Goal: Transaction & Acquisition: Purchase product/service

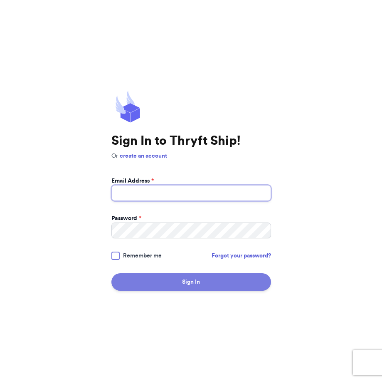
type input "[EMAIL_ADDRESS][DOMAIN_NAME]"
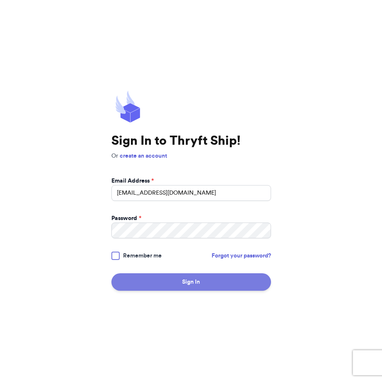
click at [211, 280] on button "Sign In" at bounding box center [191, 281] width 160 height 17
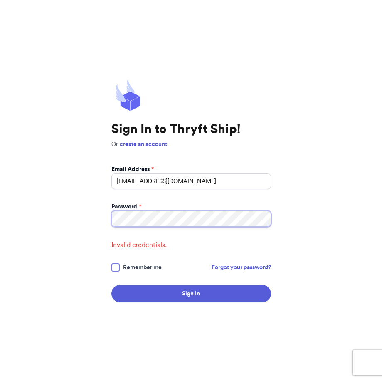
click at [64, 198] on div "Sign In to Thryft Ship! Or create an account Email Address * [EMAIL_ADDRESS][DO…" at bounding box center [191, 190] width 382 height 381
click at [111, 285] on button "Sign In" at bounding box center [191, 293] width 160 height 17
click at [110, 209] on div "Sign In to Thryft Ship! Or create an account Email Address * [EMAIL_ADDRESS][DO…" at bounding box center [191, 190] width 382 height 381
click at [111, 285] on button "Sign In" at bounding box center [191, 293] width 160 height 17
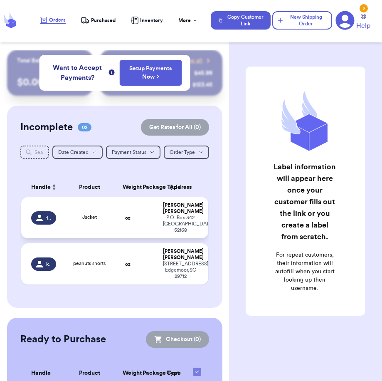
click at [44, 217] on div "17cheeseball" at bounding box center [43, 217] width 25 height 13
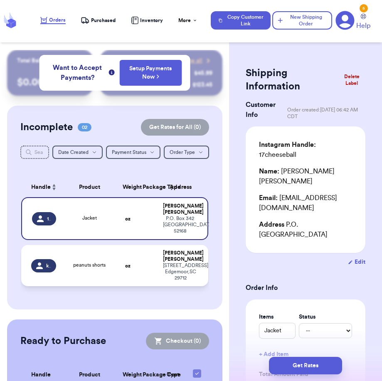
click at [46, 269] on span "kcoleman17" at bounding box center [48, 265] width 5 height 7
type input "peanuts shorts"
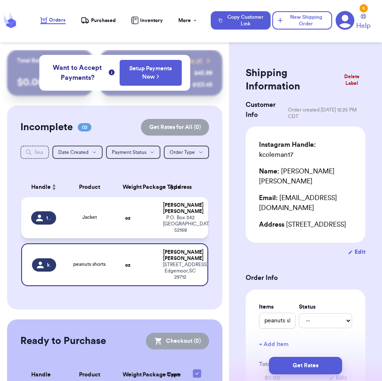
click at [48, 223] on div "17cheeseball" at bounding box center [43, 217] width 25 height 13
type input "Jacket"
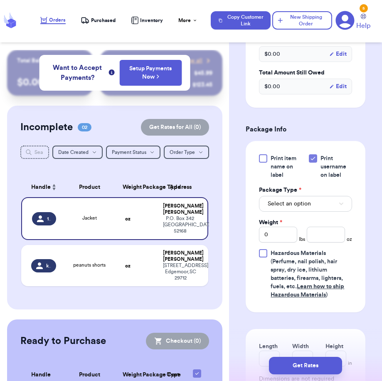
scroll to position [334, 0]
click at [320, 195] on button "Select an option" at bounding box center [305, 203] width 93 height 16
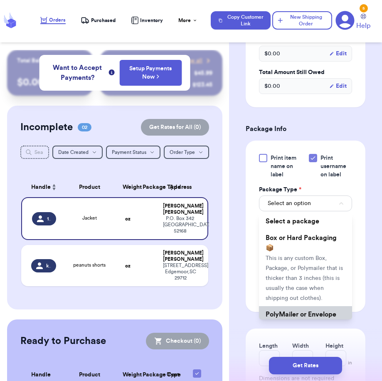
click at [300, 311] on span "PolyMailer or Envelope ✉️" at bounding box center [300, 319] width 71 height 17
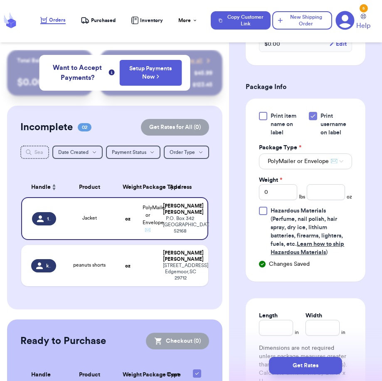
scroll to position [380, 0]
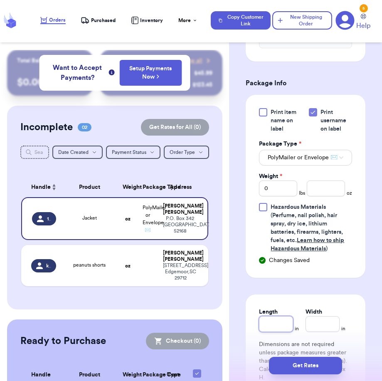
click at [278, 316] on input "Length" at bounding box center [276, 324] width 34 height 16
type input "1"
type input "10"
type input "1"
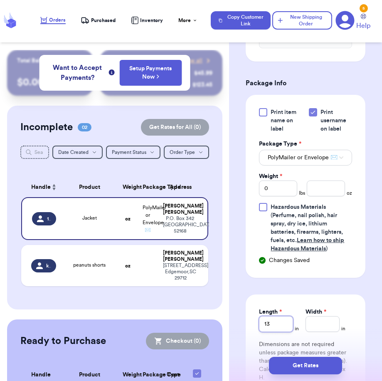
type input "13"
type input "1"
type input "10"
click at [281, 180] on input "0" at bounding box center [278, 188] width 38 height 16
click at [315, 182] on input "number" at bounding box center [326, 188] width 38 height 16
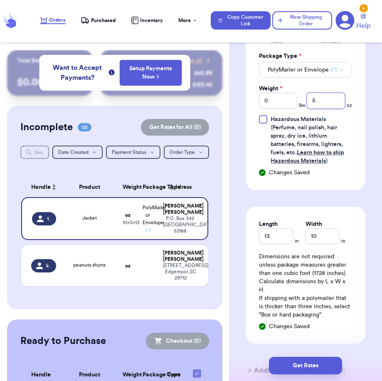
scroll to position [514, 0]
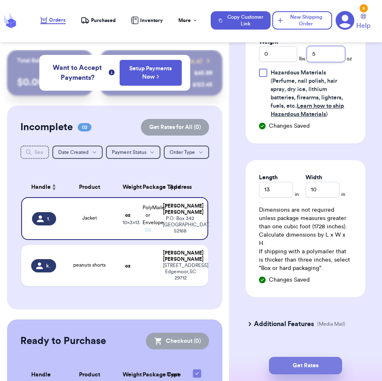
type input "5"
click at [308, 363] on button "Get Rates" at bounding box center [305, 364] width 73 height 17
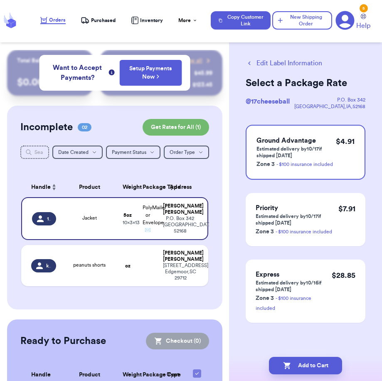
scroll to position [0, 0]
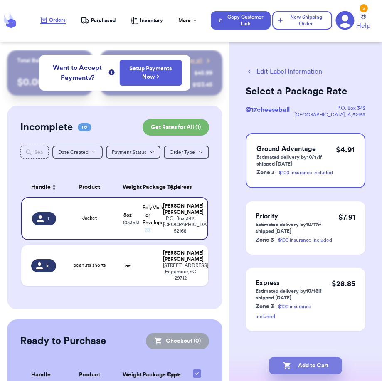
click at [315, 363] on button "Add to Cart" at bounding box center [305, 364] width 73 height 17
checkbox input "true"
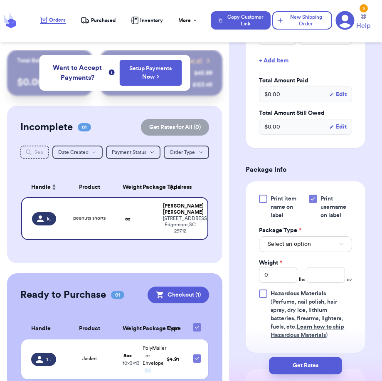
scroll to position [287, 0]
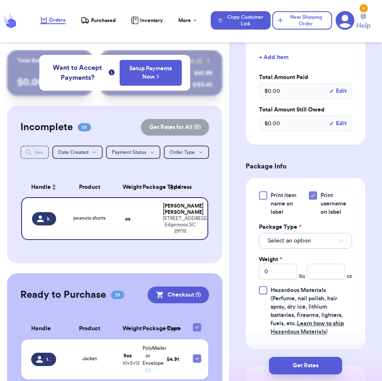
click at [291, 236] on span "Select an option" at bounding box center [289, 240] width 43 height 8
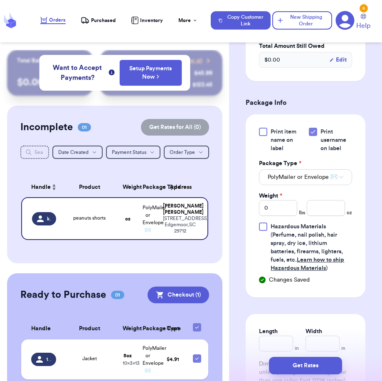
scroll to position [354, 0]
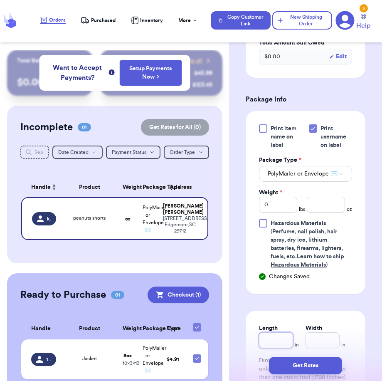
click at [275, 333] on input "Length" at bounding box center [276, 340] width 34 height 16
type input "1"
click at [325, 333] on input "Width" at bounding box center [322, 340] width 34 height 16
type input "1"
type input "10"
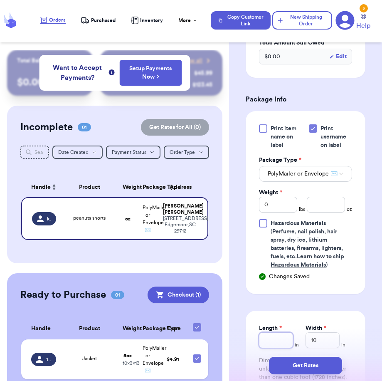
click at [275, 332] on input "Length *" at bounding box center [276, 340] width 34 height 16
type input "6"
type input "6.5"
click at [323, 199] on input "number" at bounding box center [326, 205] width 38 height 16
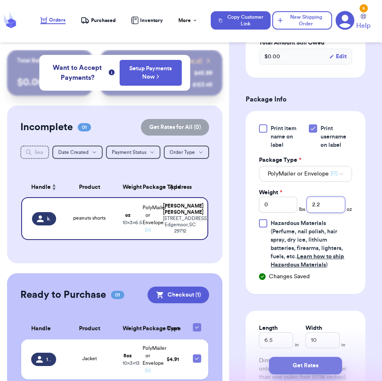
type input "2.2"
click at [312, 369] on button "Get Rates" at bounding box center [305, 364] width 73 height 17
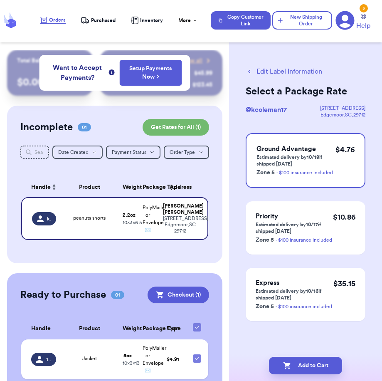
scroll to position [0, 0]
click at [312, 369] on button "Add to Cart" at bounding box center [305, 364] width 73 height 17
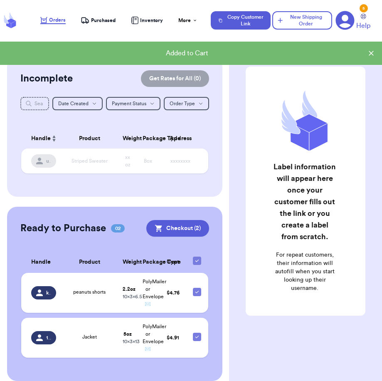
scroll to position [65, 0]
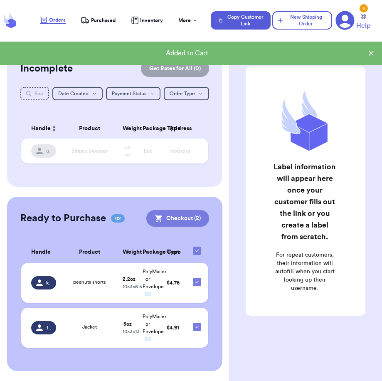
click at [183, 214] on button "Checkout ( 2 )" at bounding box center [177, 218] width 63 height 17
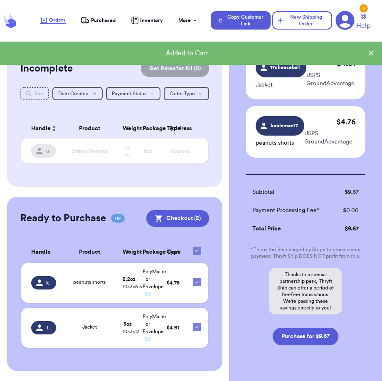
scroll to position [57, 0]
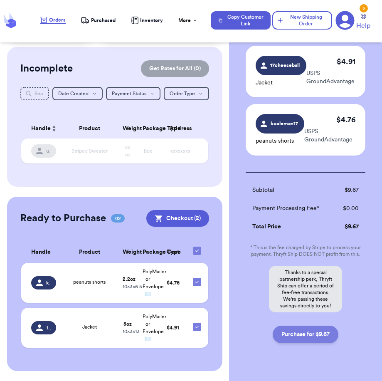
click at [301, 334] on button "Purchase for $9.67" at bounding box center [306, 333] width 66 height 17
checkbox input "false"
checkbox input "true"
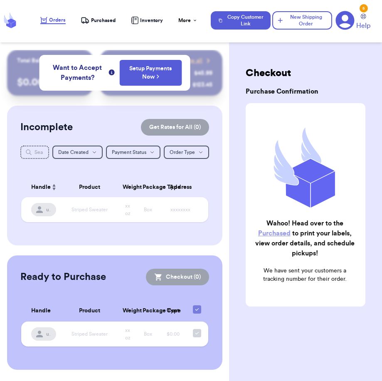
scroll to position [0, 0]
click at [102, 22] on span "Purchased" at bounding box center [103, 20] width 25 height 7
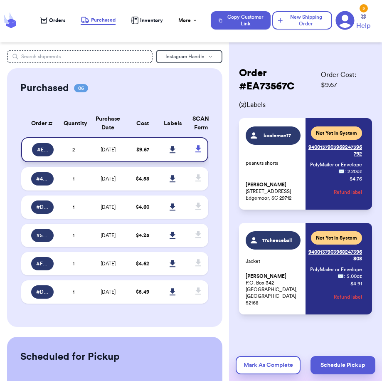
click at [174, 148] on icon at bounding box center [173, 149] width 6 height 7
